Goal: Task Accomplishment & Management: Use online tool/utility

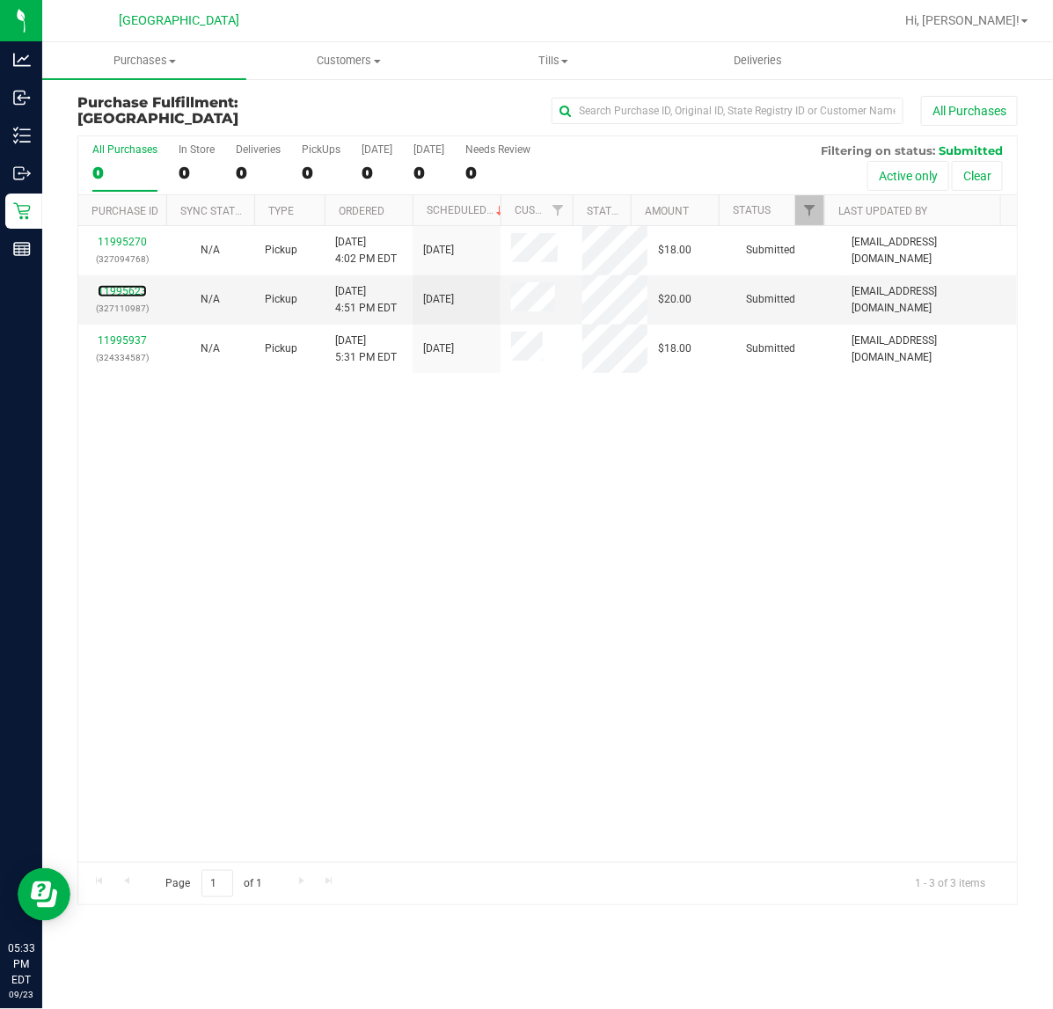
click at [126, 285] on link "11995623" at bounding box center [122, 291] width 49 height 12
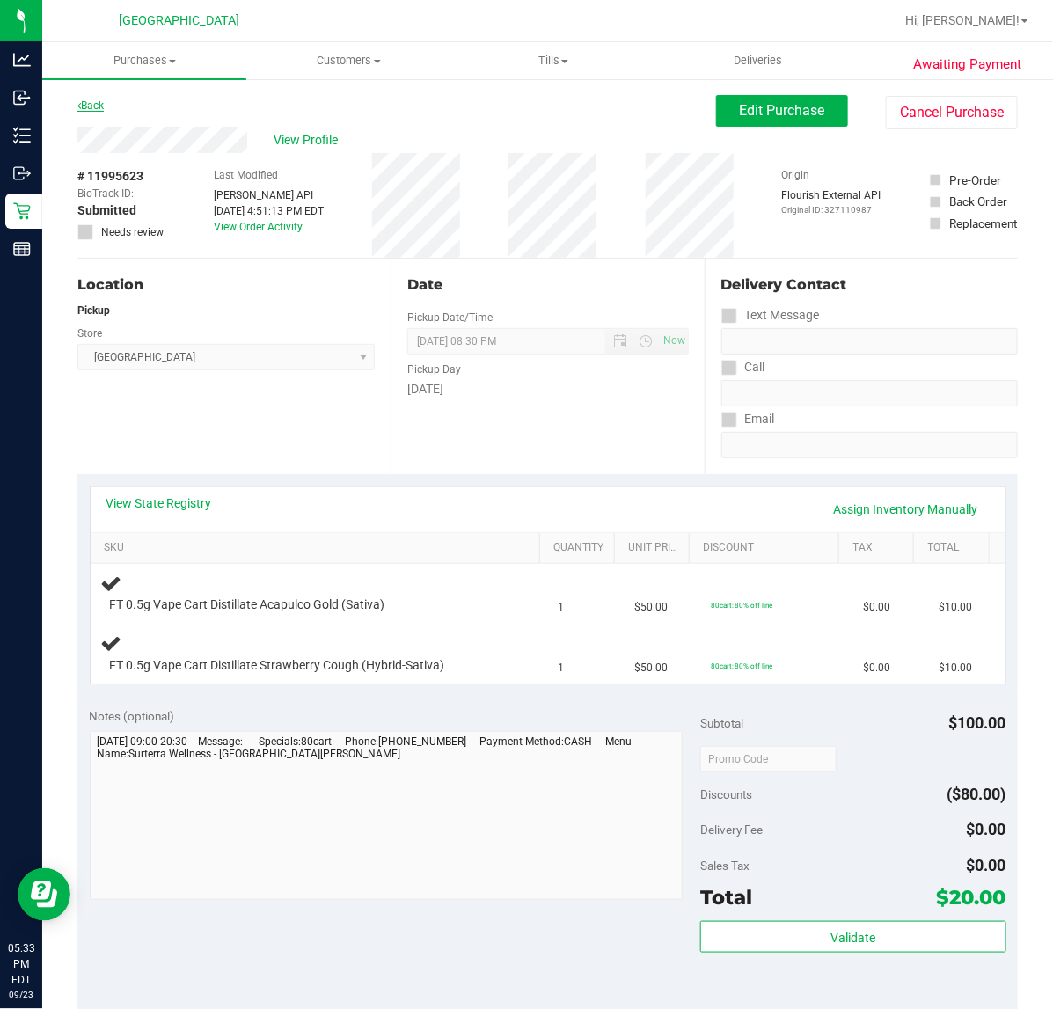
click at [97, 101] on link "Back" at bounding box center [90, 105] width 26 height 12
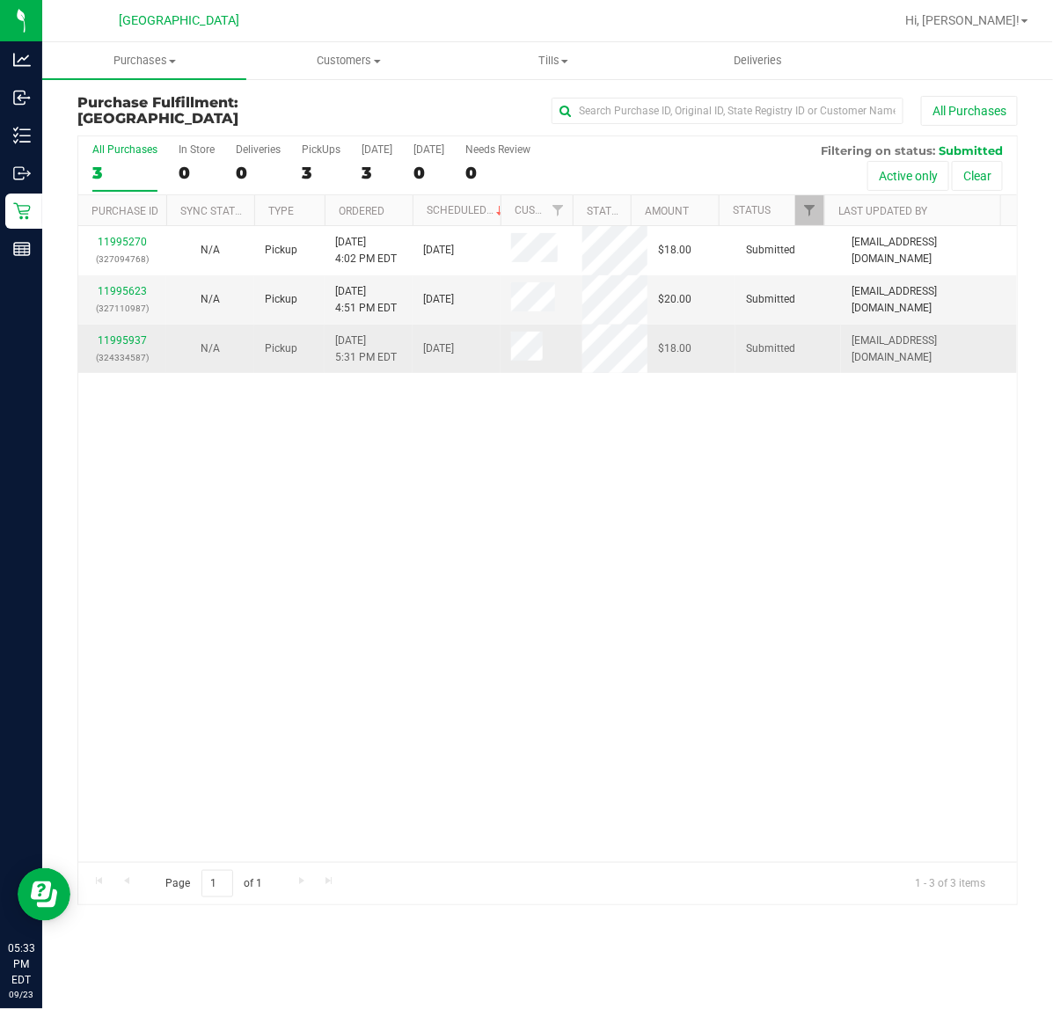
click at [123, 348] on div "11995937 (324334587)" at bounding box center [122, 349] width 67 height 33
click at [123, 335] on link "11995937" at bounding box center [122, 340] width 49 height 12
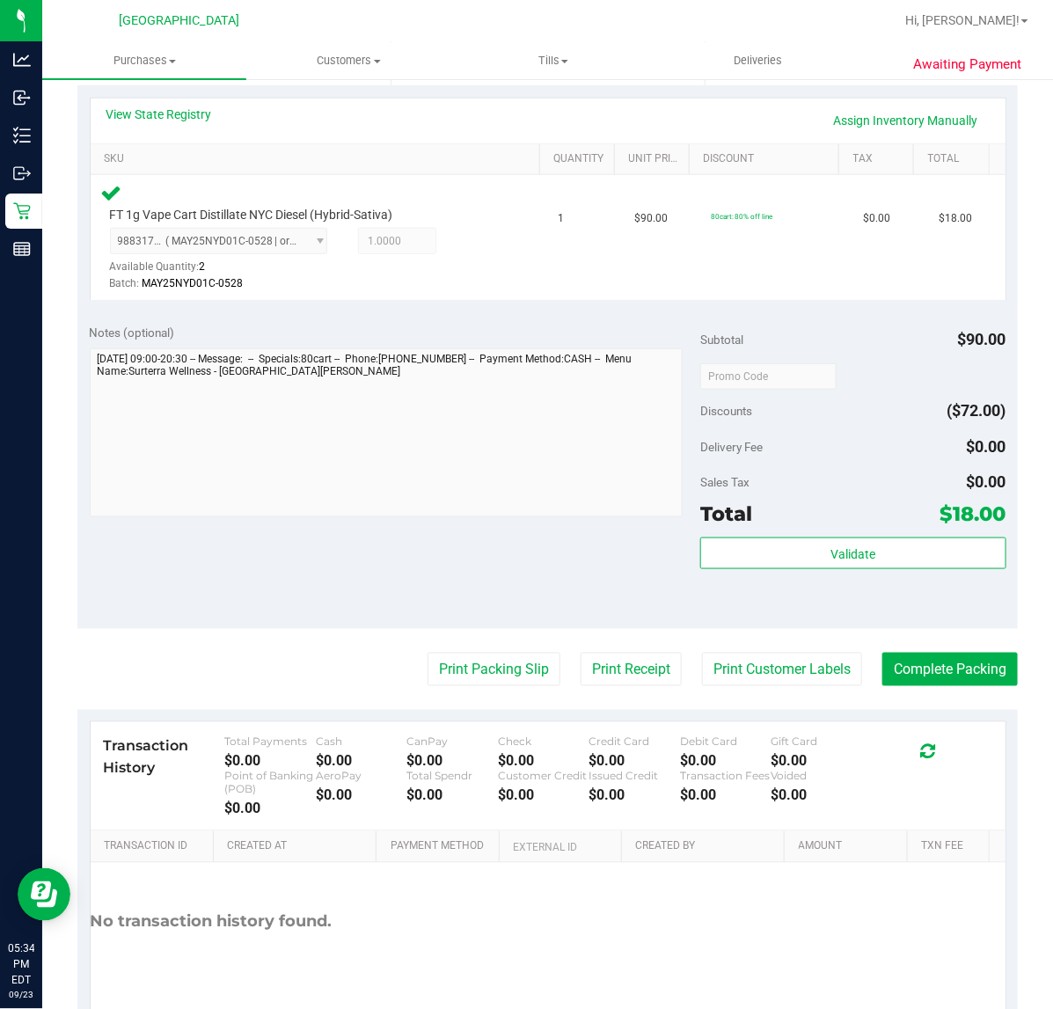
scroll to position [463, 0]
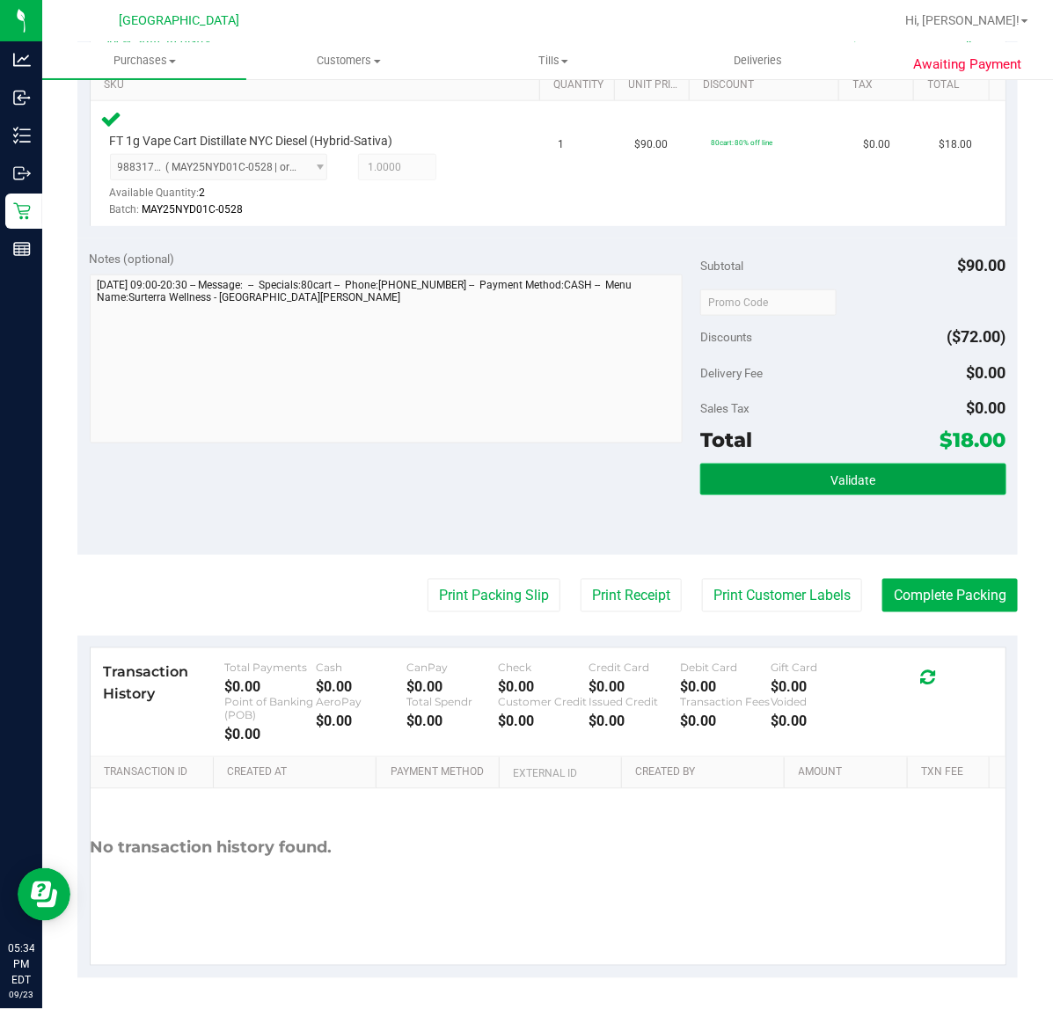
click at [867, 481] on button "Validate" at bounding box center [853, 480] width 305 height 32
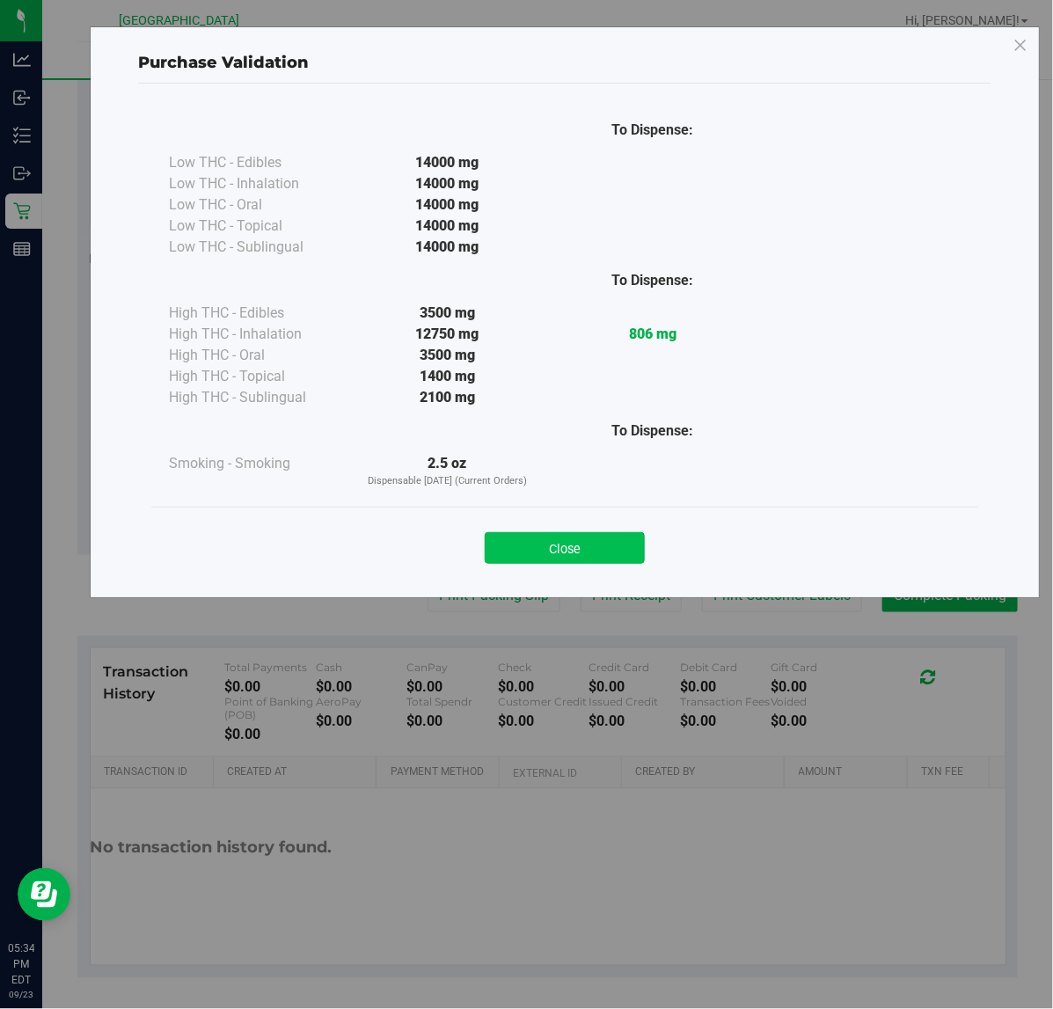
click at [587, 564] on button "Close" at bounding box center [565, 548] width 160 height 32
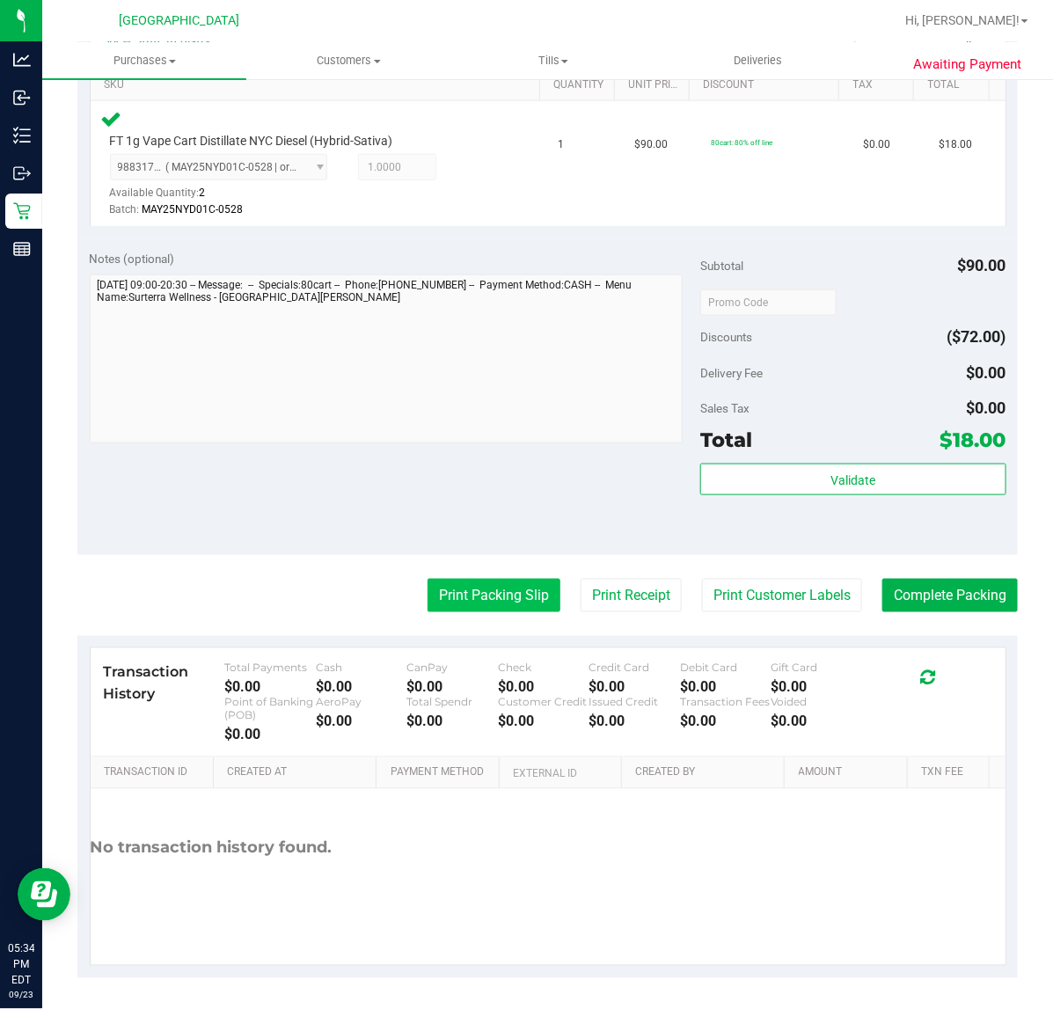
click at [499, 595] on button "Print Packing Slip" at bounding box center [494, 595] width 133 height 33
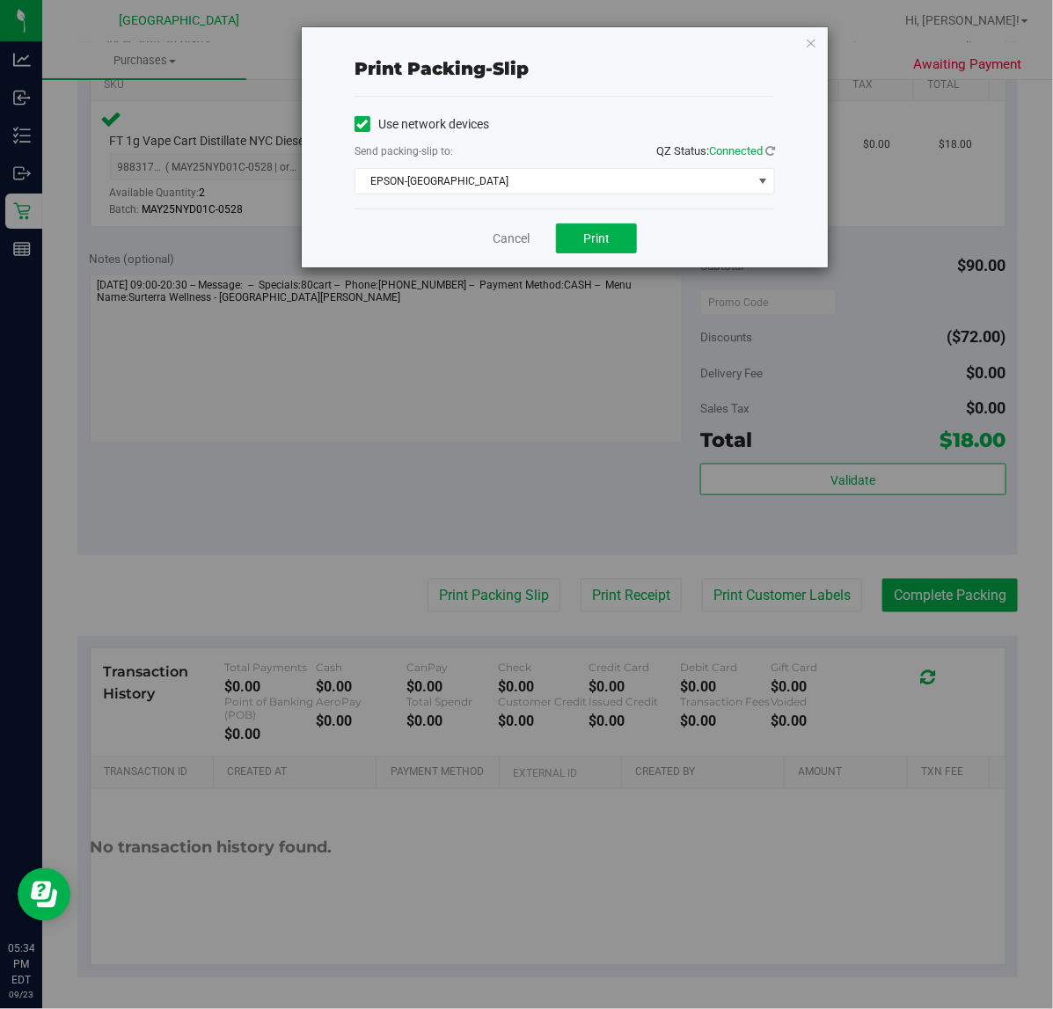
click at [597, 260] on div "Cancel Print" at bounding box center [565, 238] width 421 height 59
click at [600, 244] on span "Print" at bounding box center [596, 238] width 26 height 14
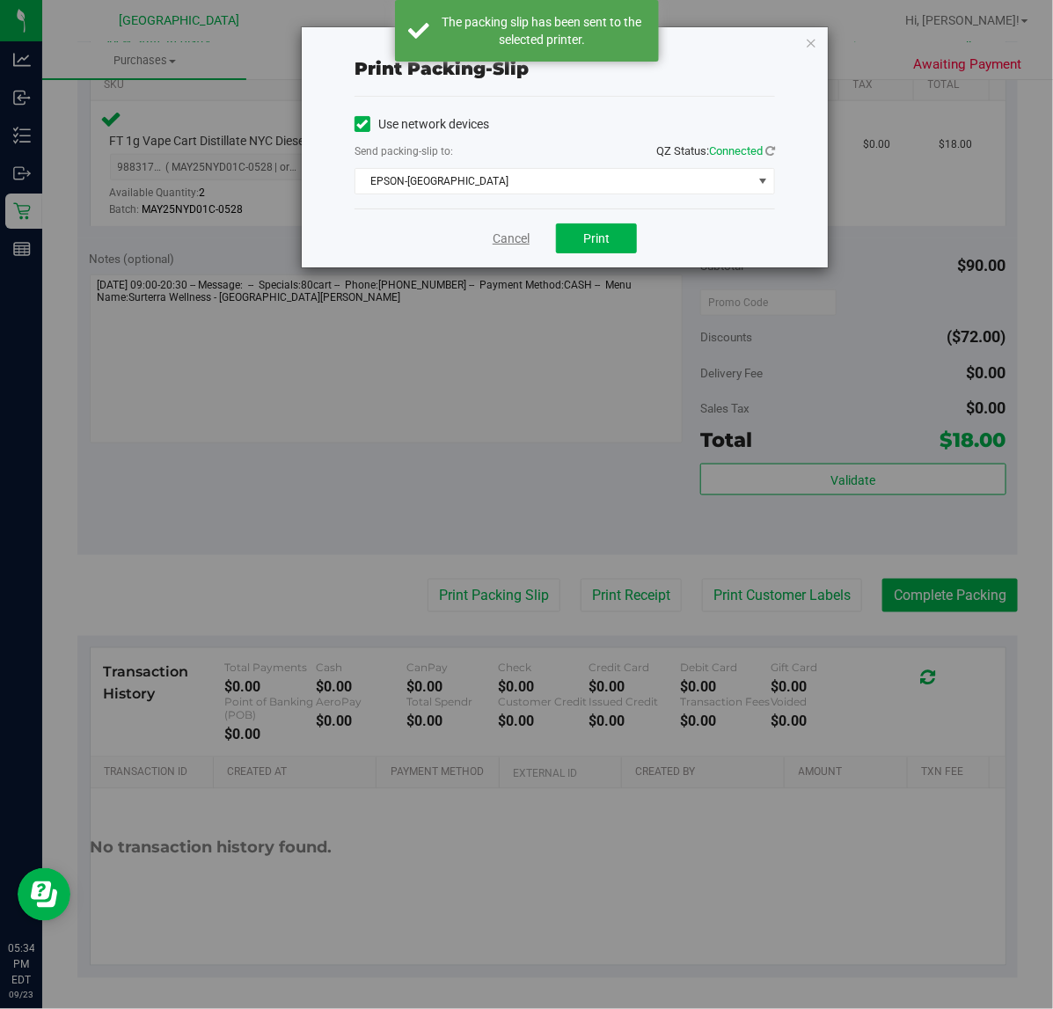
click at [520, 240] on link "Cancel" at bounding box center [511, 239] width 37 height 18
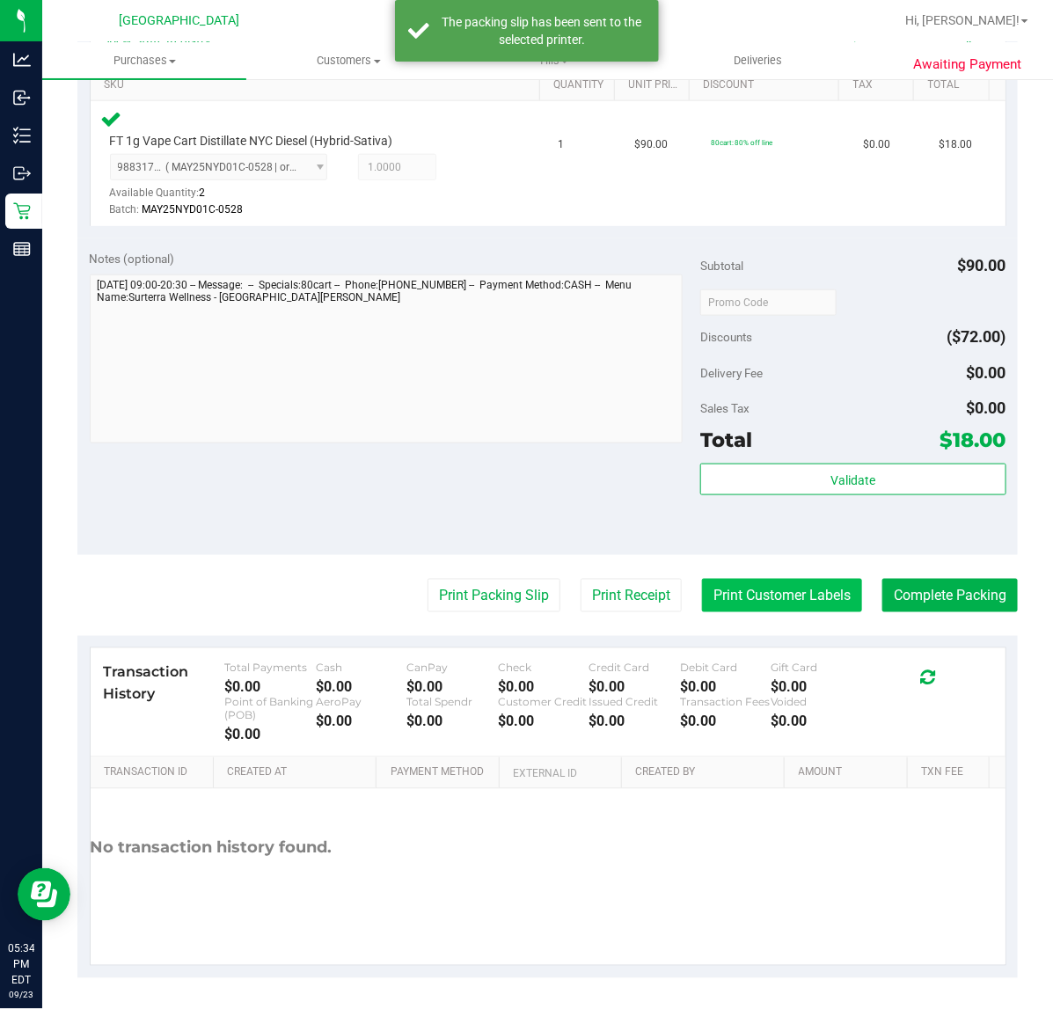
click at [774, 596] on button "Print Customer Labels" at bounding box center [782, 595] width 160 height 33
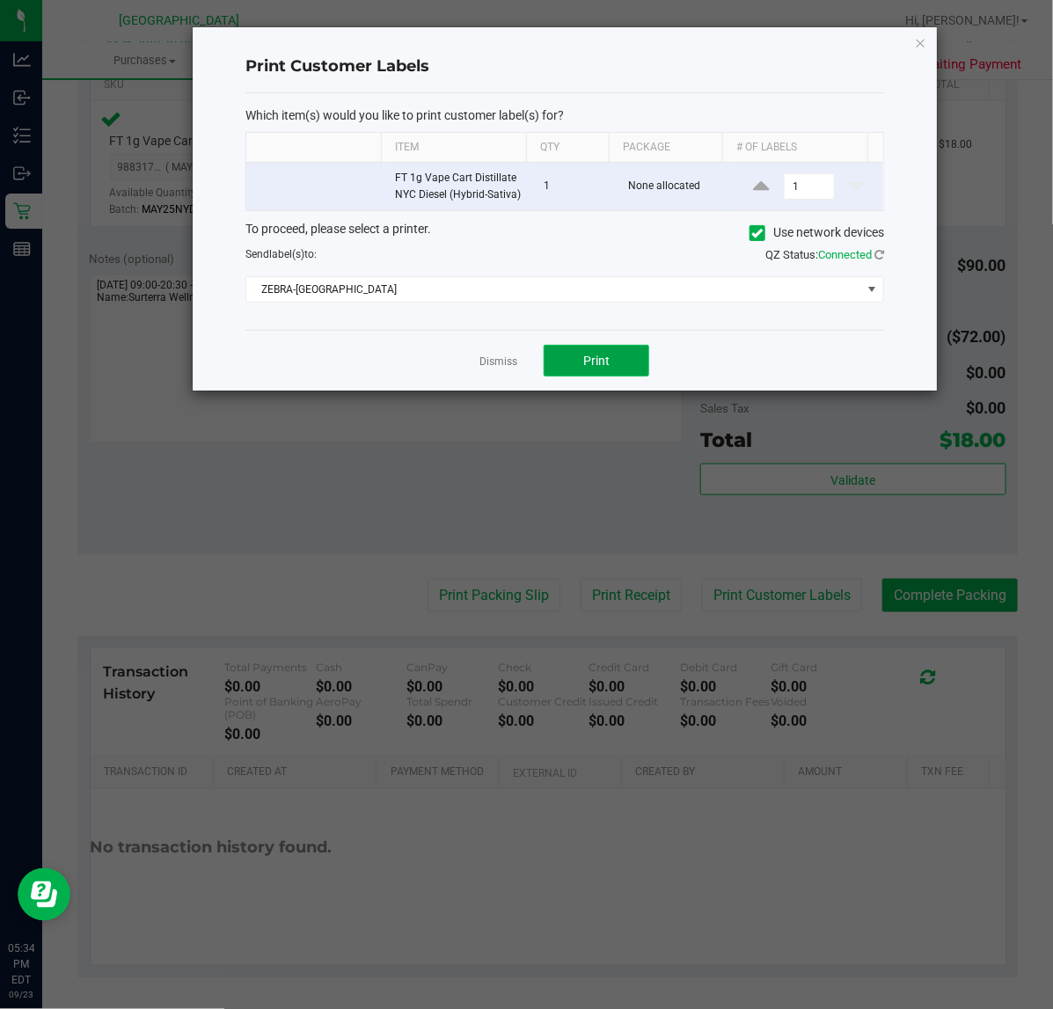
click at [578, 365] on button "Print" at bounding box center [597, 361] width 106 height 32
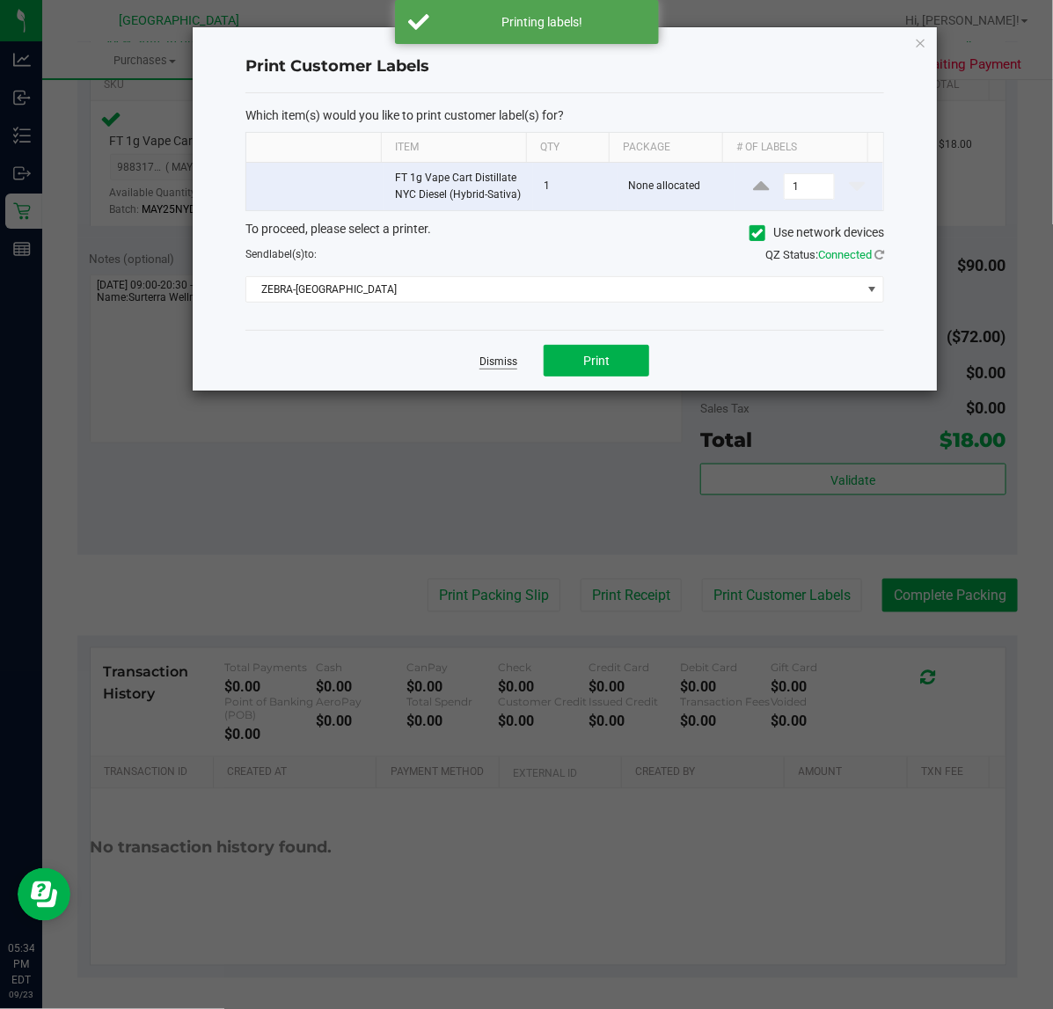
click at [503, 361] on link "Dismiss" at bounding box center [499, 362] width 38 height 15
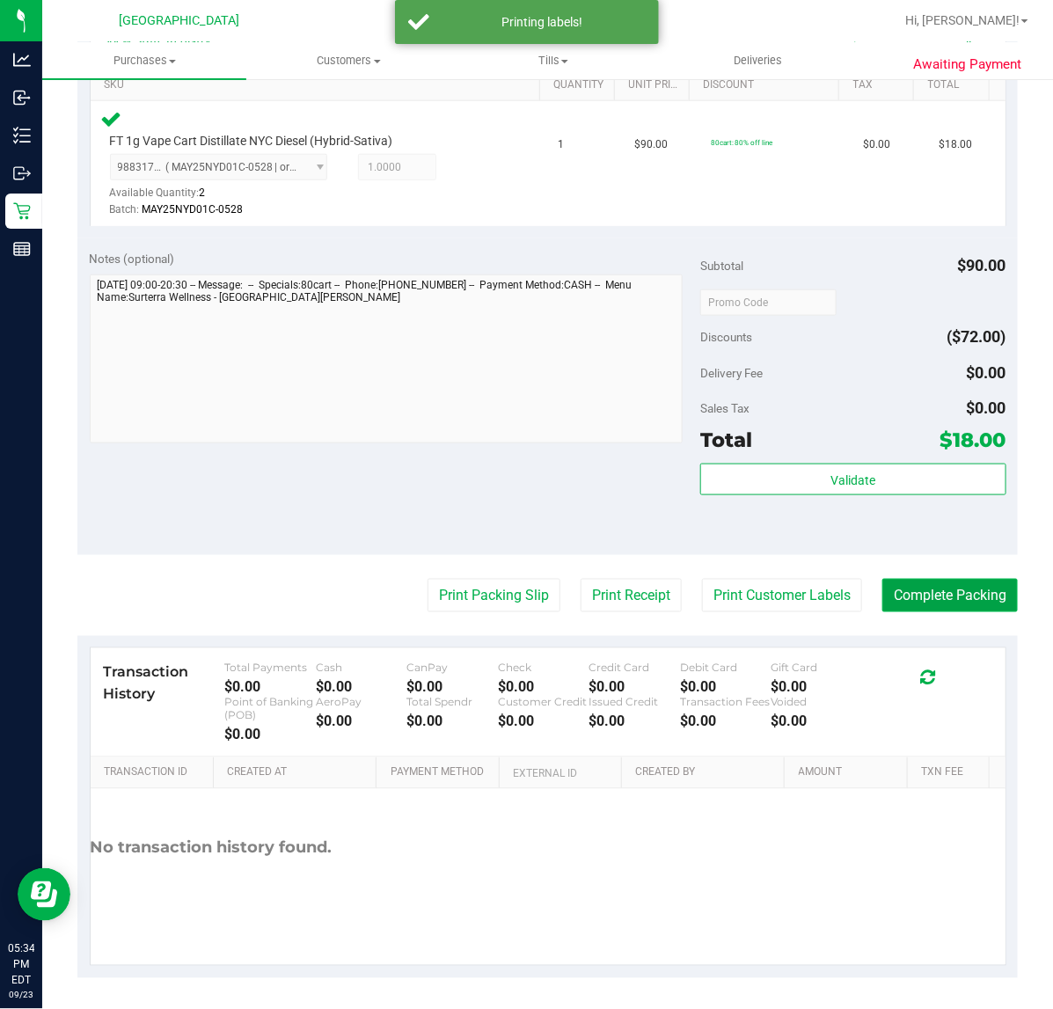
click at [921, 581] on button "Complete Packing" at bounding box center [951, 595] width 136 height 33
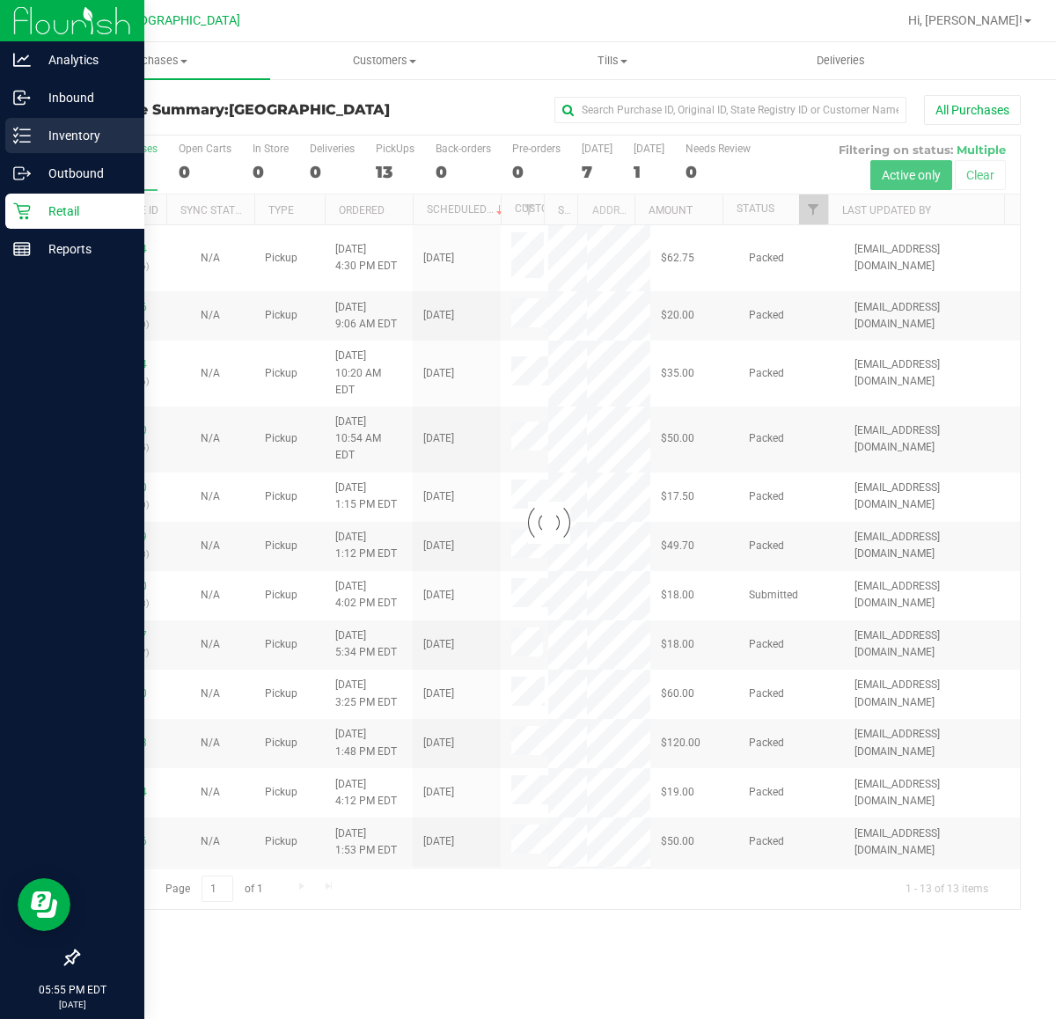
click at [66, 137] on p "Inventory" at bounding box center [84, 135] width 106 height 21
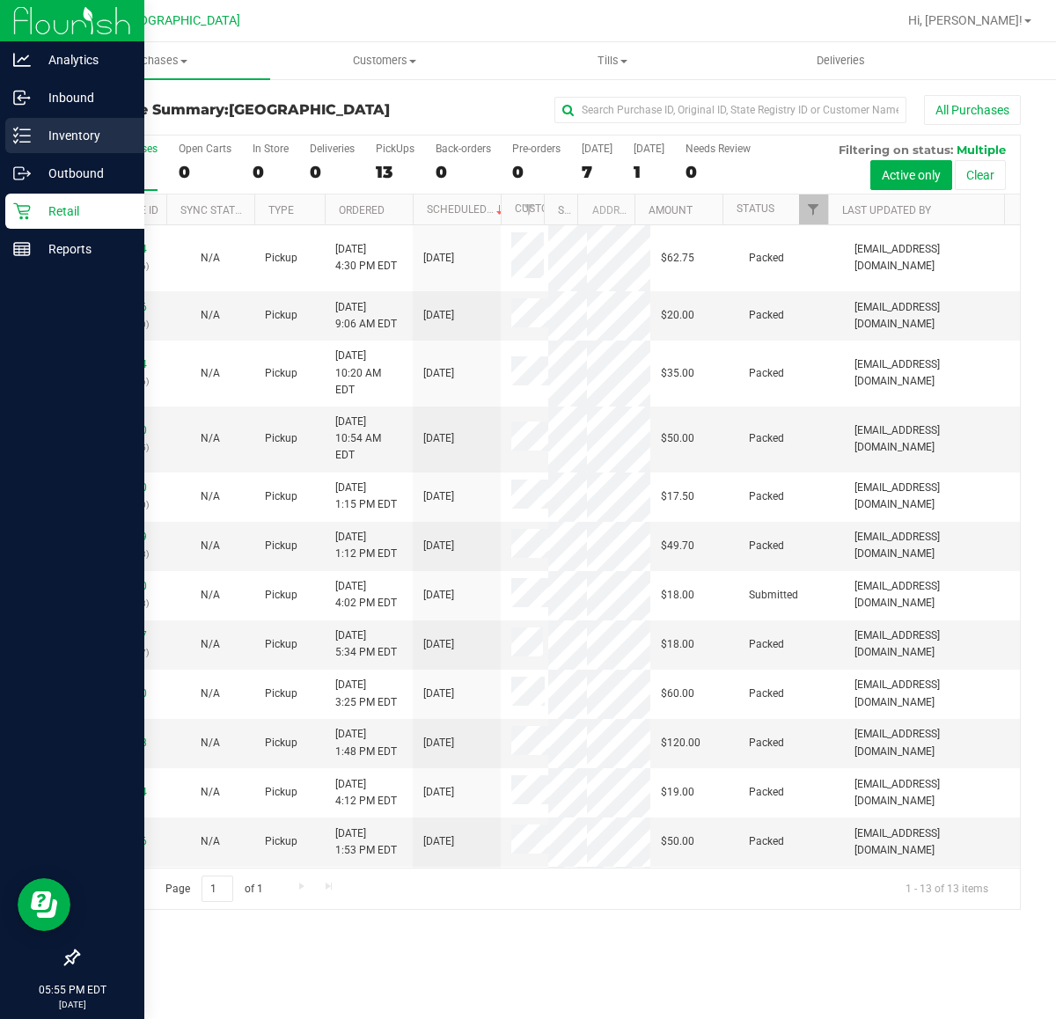
click at [54, 130] on p "Inventory" at bounding box center [84, 135] width 106 height 21
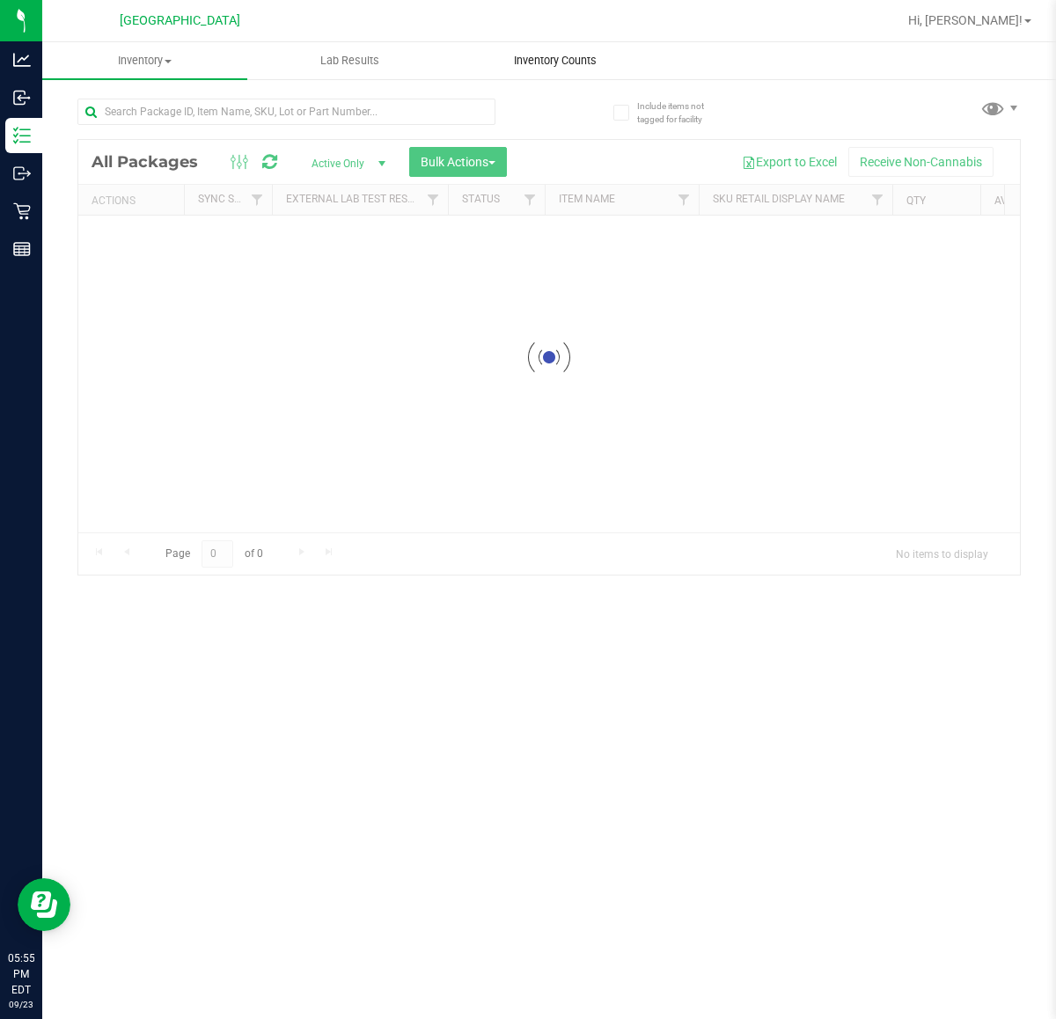
click at [564, 58] on span "Inventory Counts" at bounding box center [555, 61] width 130 height 16
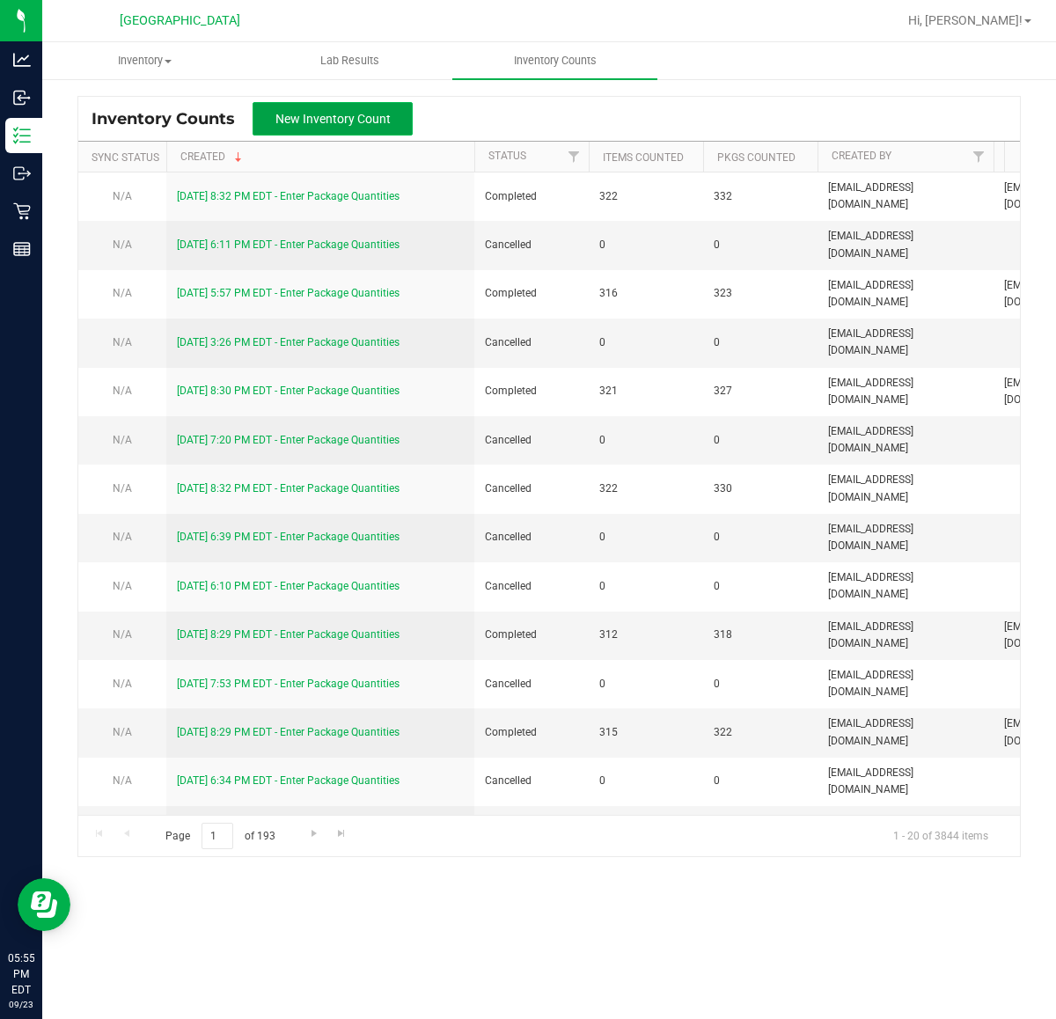
click at [286, 121] on span "New Inventory Count" at bounding box center [332, 119] width 115 height 14
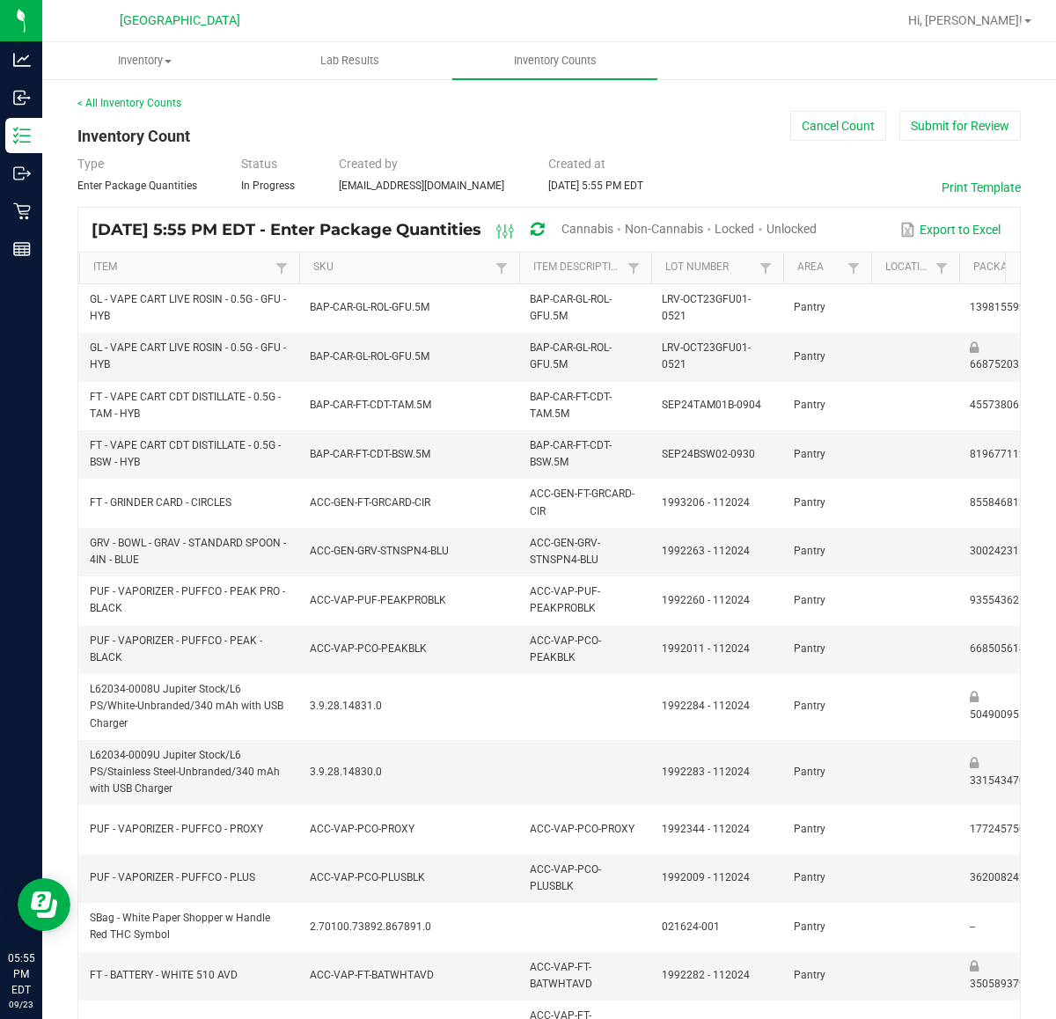
click at [817, 222] on span "Unlocked" at bounding box center [792, 229] width 50 height 14
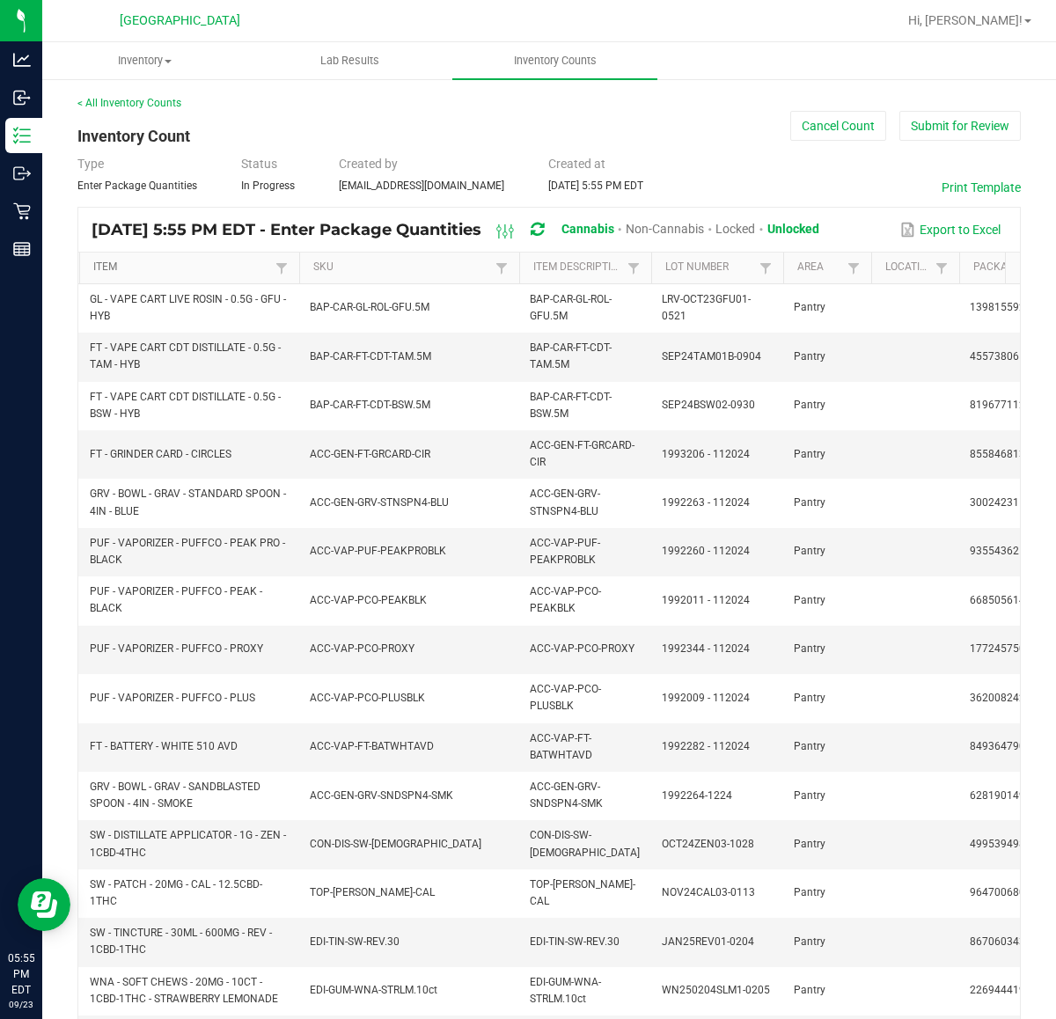
click at [187, 273] on link "Item" at bounding box center [181, 267] width 177 height 14
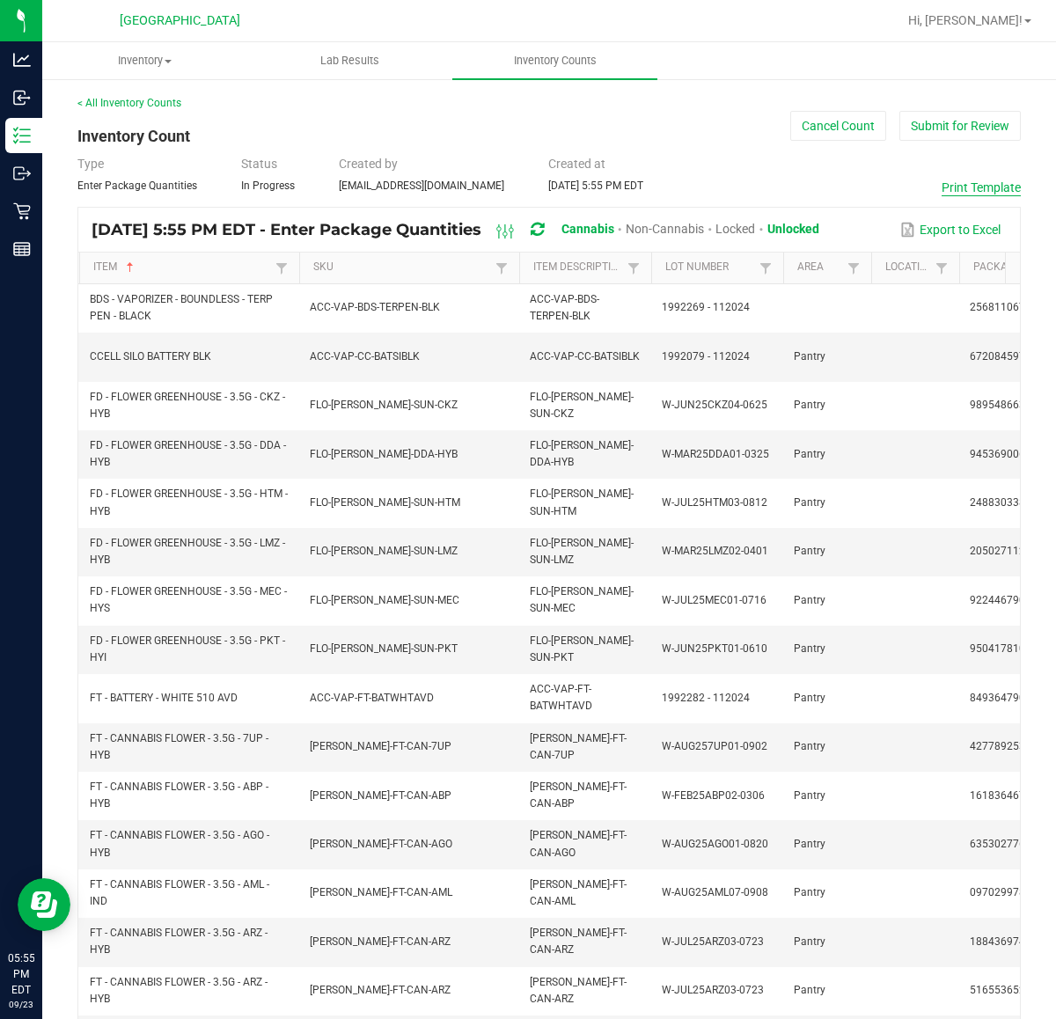
click at [990, 194] on button "Print Template" at bounding box center [981, 188] width 79 height 18
click at [845, 132] on button "Cancel Count" at bounding box center [838, 126] width 96 height 30
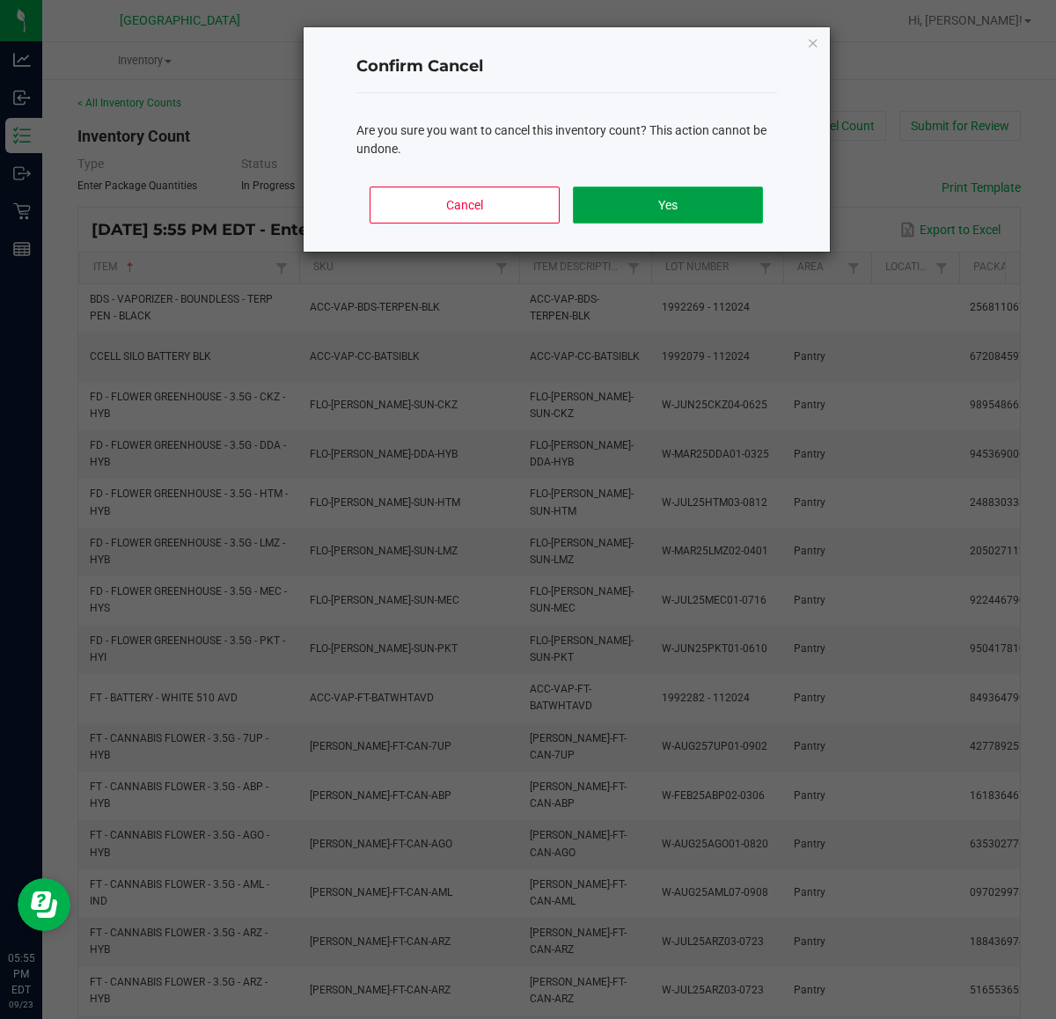
click at [700, 218] on button "Yes" at bounding box center [667, 205] width 189 height 37
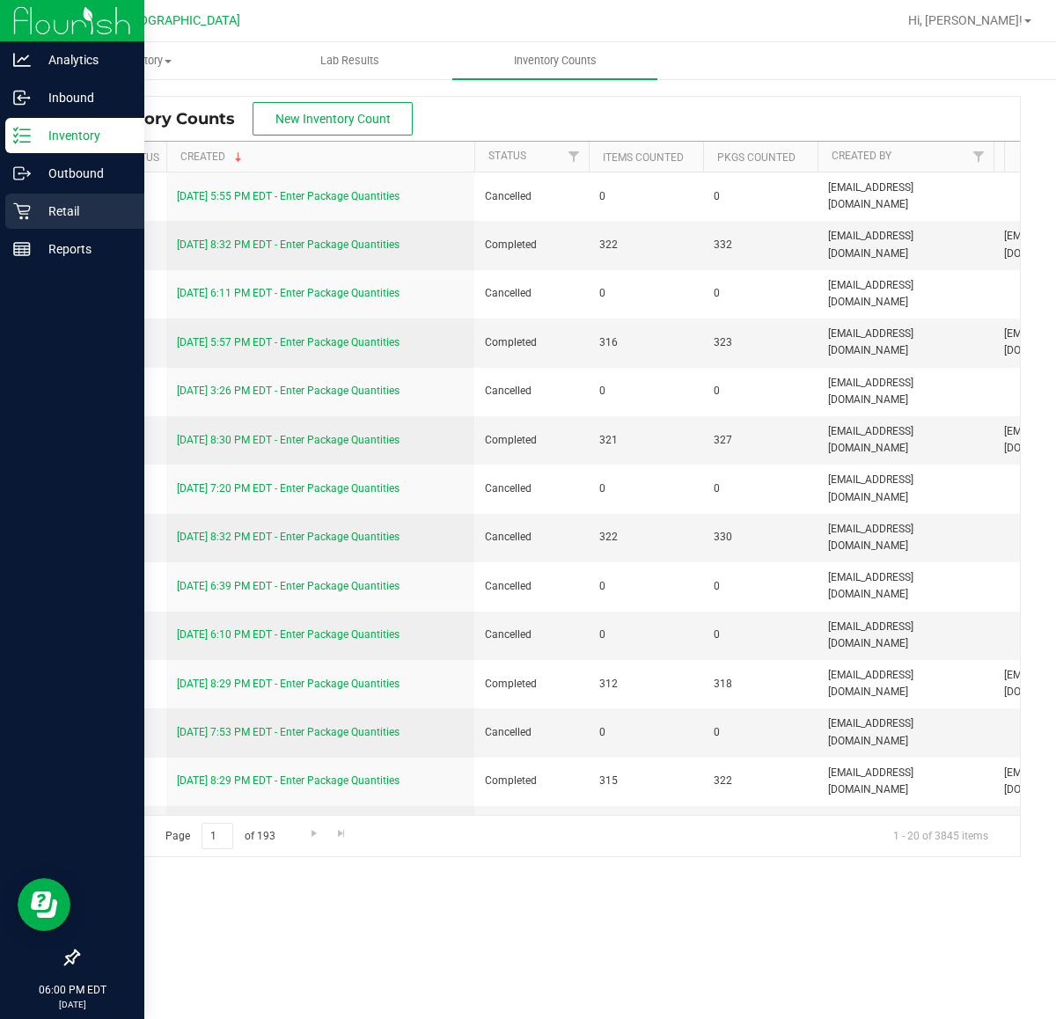
click at [69, 207] on p "Retail" at bounding box center [84, 211] width 106 height 21
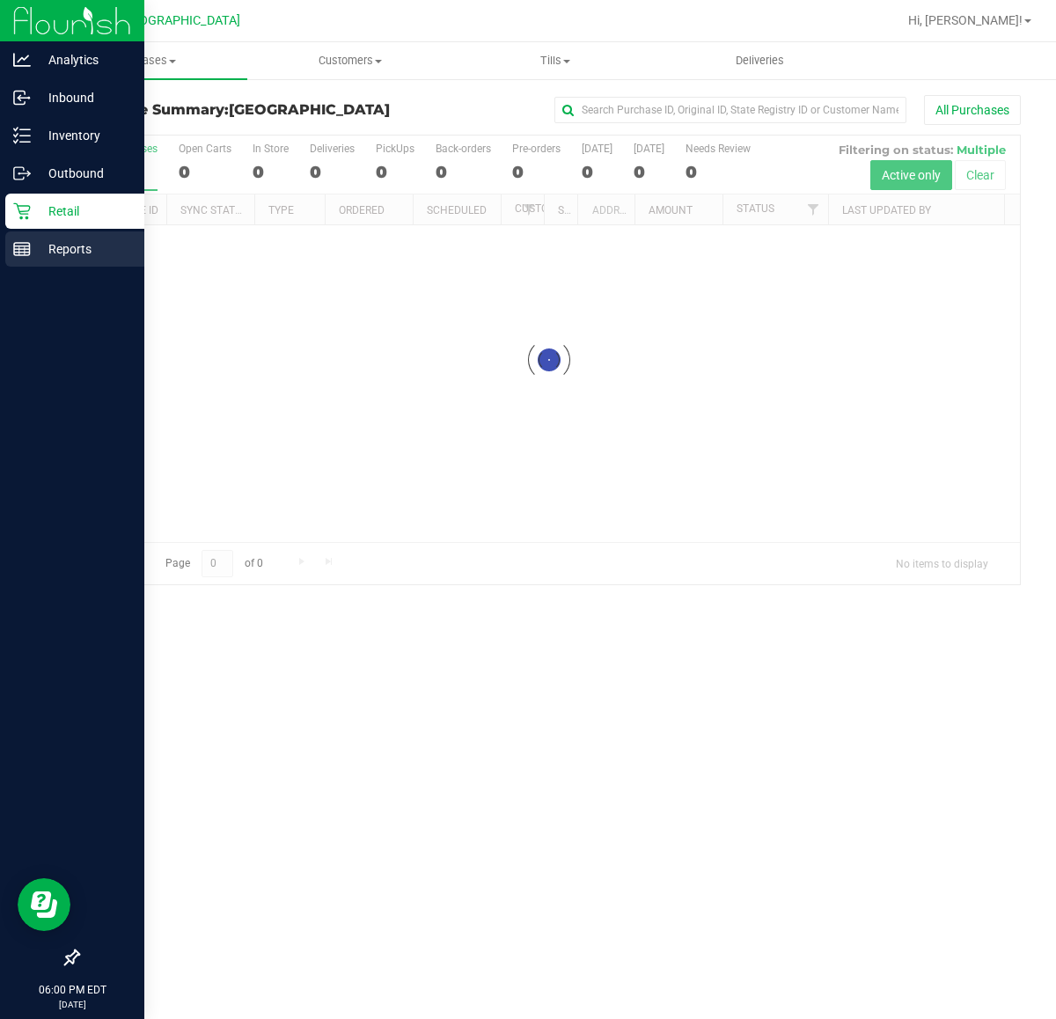
click at [81, 253] on p "Reports" at bounding box center [84, 248] width 106 height 21
